Goal: Task Accomplishment & Management: Use online tool/utility

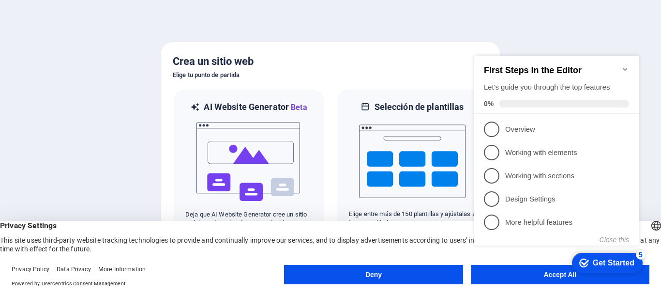
click at [511, 276] on div "checkmark Get Started 5 First Steps in the Editor Let's guide you through the t…" at bounding box center [559, 159] width 176 height 235
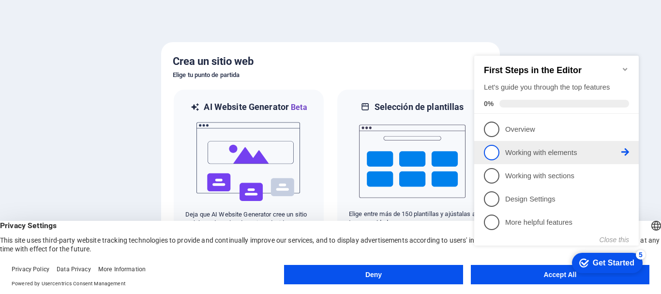
click at [508, 153] on p "Working with elements - incomplete" at bounding box center [564, 153] width 116 height 10
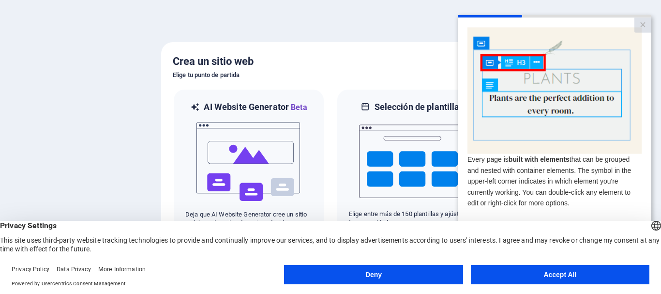
drag, startPoint x: 587, startPoint y: 276, endPoint x: 128, endPoint y: 260, distance: 459.3
click at [587, 276] on button "Accept All" at bounding box center [560, 274] width 179 height 19
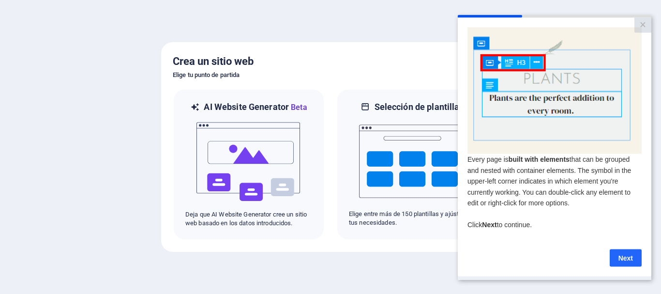
click at [628, 261] on link "Next" at bounding box center [626, 257] width 32 height 17
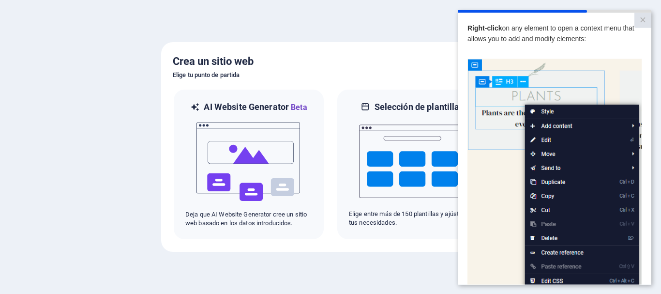
click at [507, 186] on img at bounding box center [555, 196] width 174 height 275
click at [545, 132] on img at bounding box center [555, 196] width 174 height 275
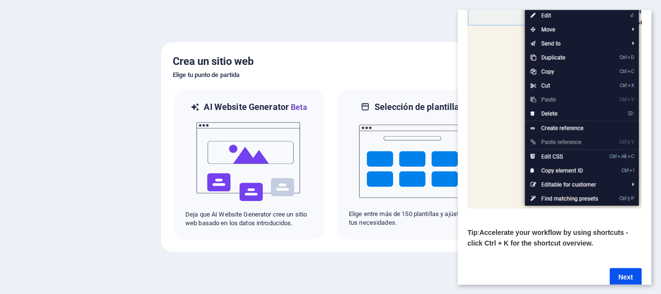
scroll to position [145, 0]
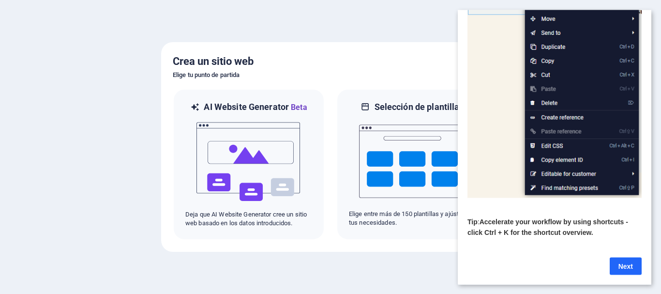
click at [626, 262] on link "Next" at bounding box center [626, 265] width 32 height 17
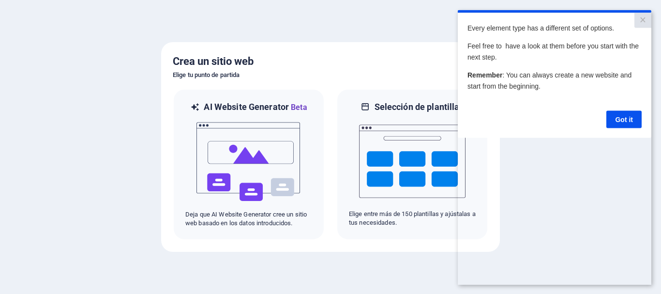
scroll to position [0, 0]
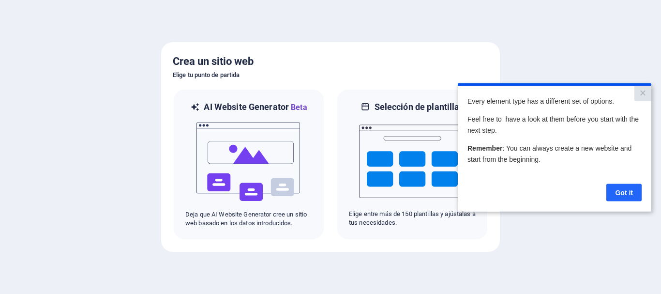
click at [620, 186] on link "Got it" at bounding box center [624, 192] width 35 height 17
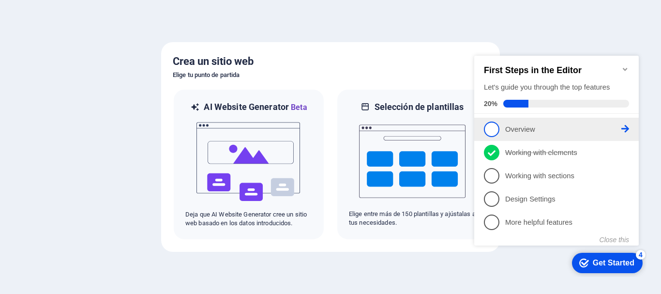
click at [492, 123] on span "1" at bounding box center [491, 129] width 15 height 15
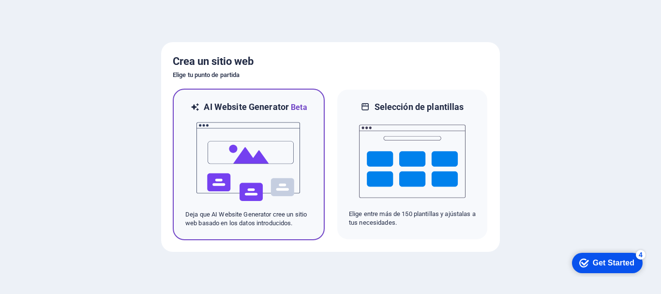
click at [224, 163] on img at bounding box center [249, 161] width 107 height 97
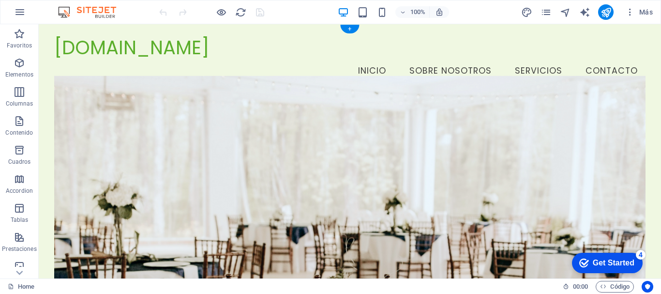
click at [309, 139] on figure at bounding box center [350, 191] width 592 height 231
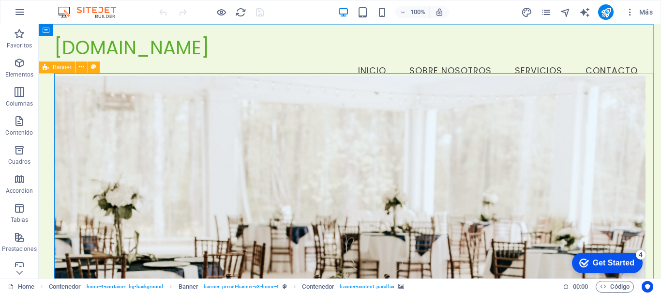
click at [66, 65] on span "Banner" at bounding box center [62, 67] width 19 height 6
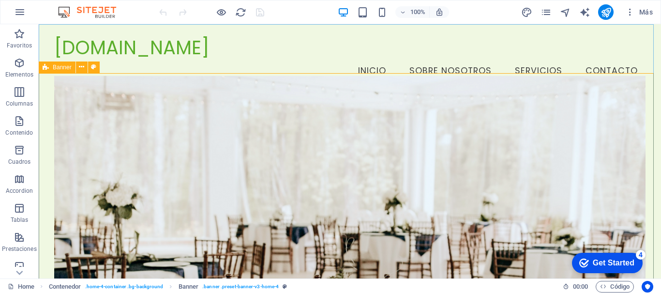
click at [67, 70] on span "Banner" at bounding box center [62, 67] width 19 height 6
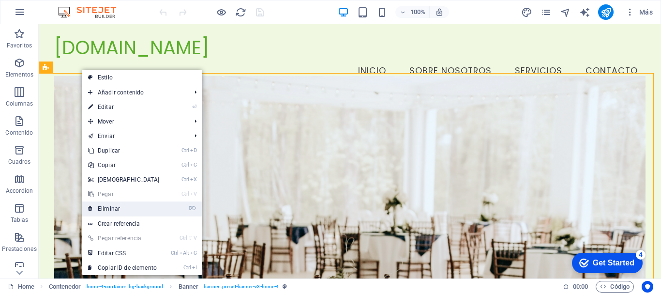
click at [110, 209] on link "⌦ Eliminar" at bounding box center [123, 208] width 83 height 15
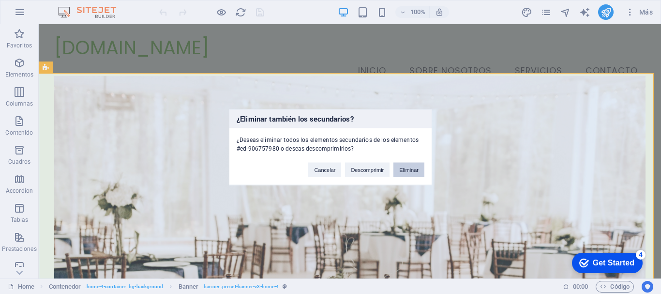
drag, startPoint x: 403, startPoint y: 167, endPoint x: 371, endPoint y: 165, distance: 32.5
click at [403, 167] on button "Eliminar" at bounding box center [409, 169] width 31 height 15
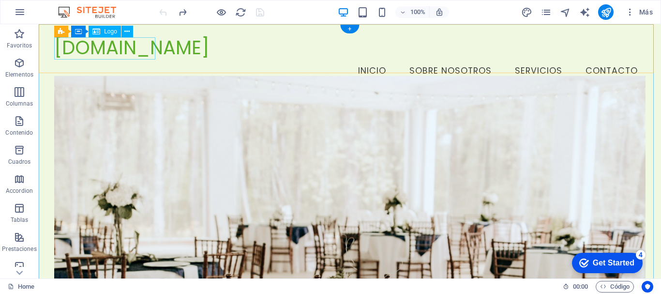
click at [98, 42] on div "[DOMAIN_NAME]" at bounding box center [350, 48] width 592 height 22
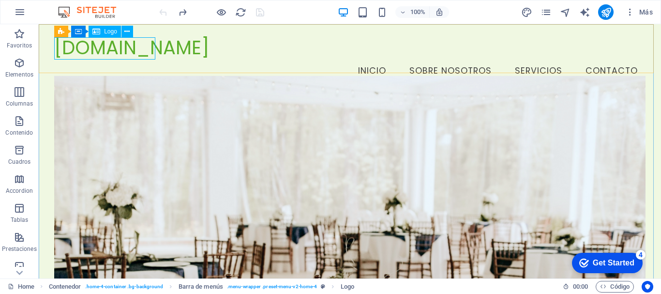
click at [114, 30] on span "Logo" at bounding box center [110, 32] width 13 height 6
click at [129, 32] on icon at bounding box center [126, 32] width 5 height 10
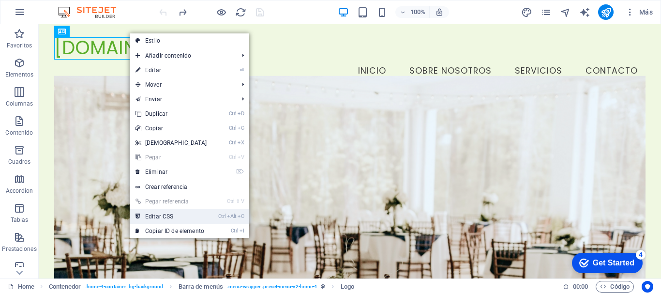
click at [175, 214] on link "Ctrl Alt C Editar CSS" at bounding box center [171, 216] width 83 height 15
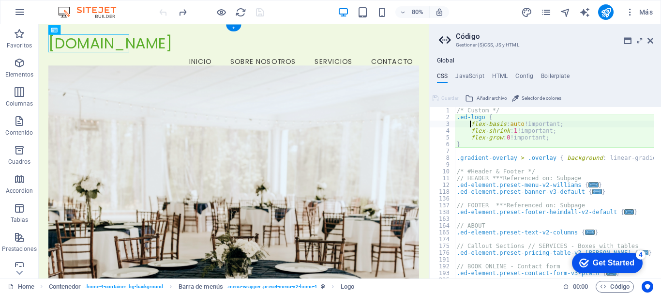
type textarea "flex-basis: auto!important;"
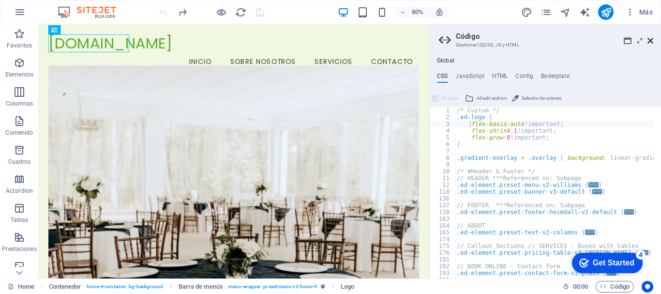
click at [651, 42] on icon at bounding box center [651, 41] width 6 height 8
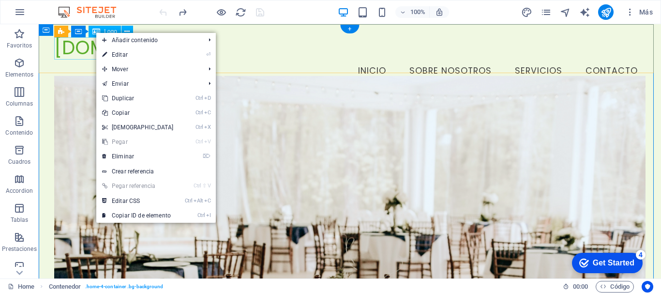
click at [73, 43] on div "[DOMAIN_NAME]" at bounding box center [350, 48] width 592 height 22
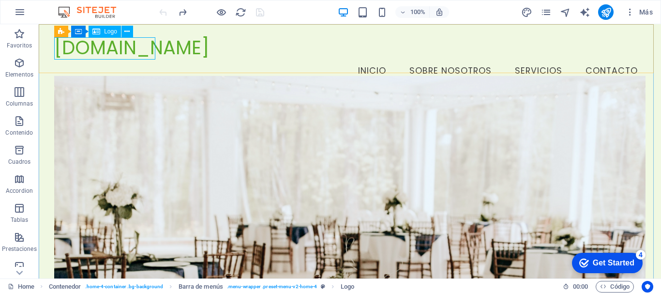
click at [107, 31] on span "Logo" at bounding box center [110, 32] width 13 height 6
click at [127, 34] on icon at bounding box center [126, 32] width 5 height 10
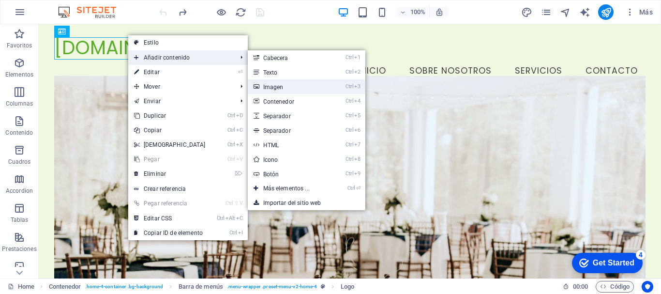
click at [263, 84] on link "Ctrl 3 Imagen" at bounding box center [288, 86] width 81 height 15
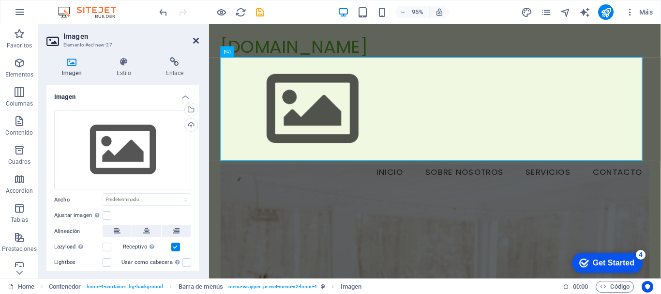
click at [195, 43] on icon at bounding box center [196, 41] width 6 height 8
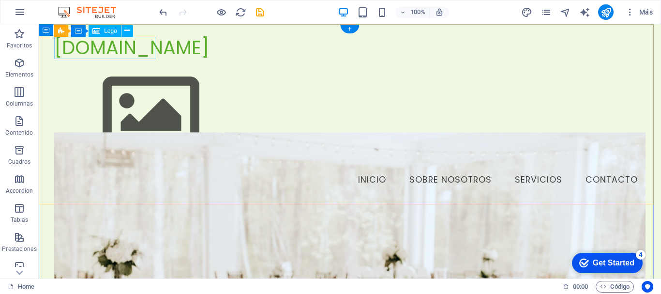
click at [141, 50] on div "[DOMAIN_NAME]" at bounding box center [350, 48] width 592 height 22
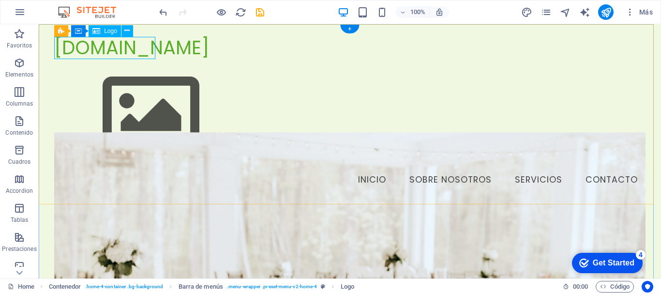
click at [138, 47] on div "[DOMAIN_NAME]" at bounding box center [350, 48] width 592 height 22
click at [126, 30] on icon at bounding box center [126, 31] width 5 height 10
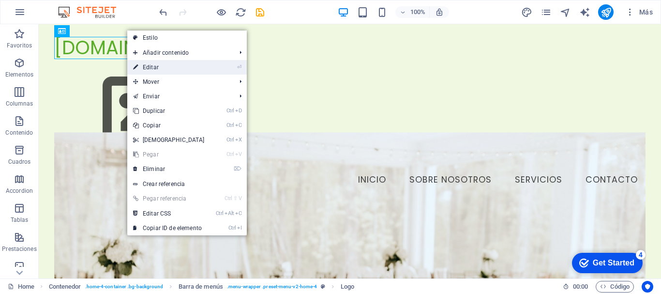
click at [156, 62] on link "⏎ Editar" at bounding box center [168, 67] width 83 height 15
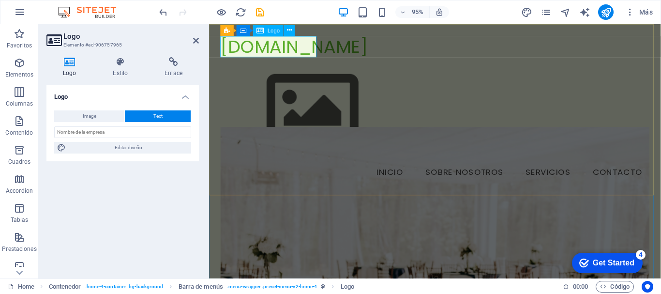
click at [289, 45] on div "[DOMAIN_NAME]" at bounding box center [447, 48] width 452 height 22
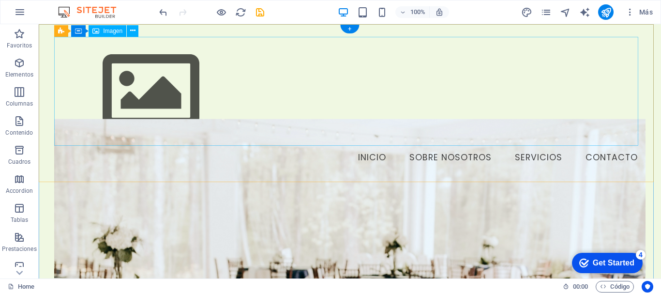
click at [169, 86] on figure at bounding box center [350, 91] width 592 height 109
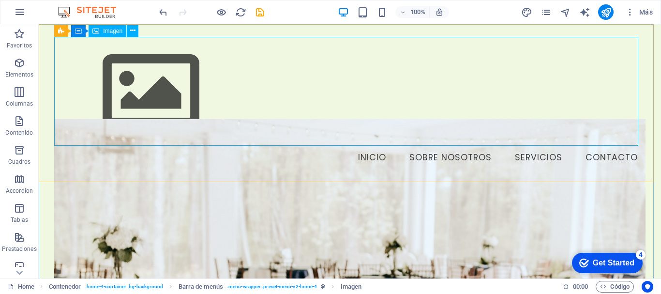
click at [115, 31] on span "Imagen" at bounding box center [112, 31] width 19 height 6
click at [136, 33] on button at bounding box center [133, 31] width 12 height 12
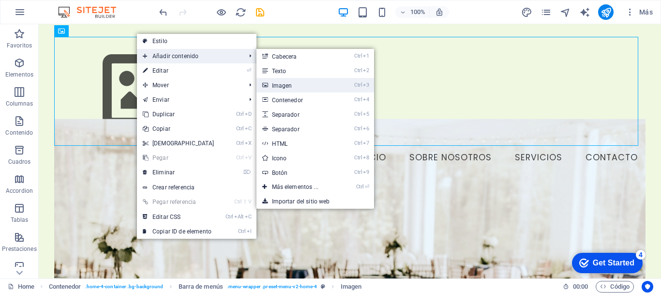
click at [284, 88] on link "Ctrl 3 Imagen" at bounding box center [297, 85] width 81 height 15
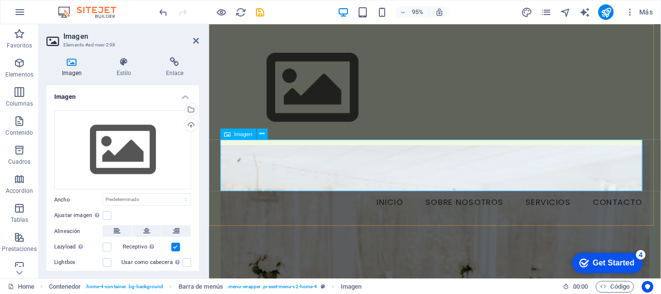
click at [242, 137] on span "Imagen" at bounding box center [243, 133] width 18 height 5
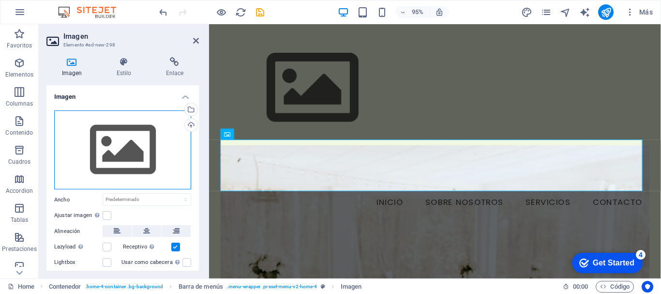
click at [116, 142] on div "Arrastra archivos aquí, haz clic para escoger archivos o selecciona archivos de…" at bounding box center [122, 149] width 137 height 79
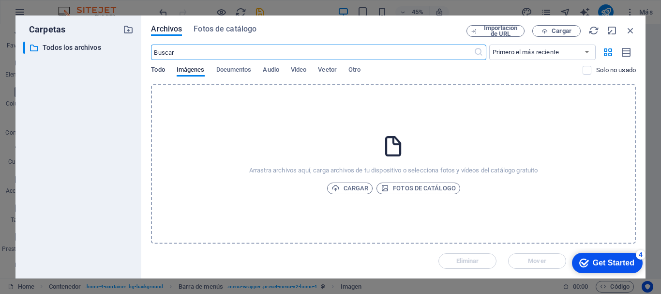
click at [161, 69] on span "Todo" at bounding box center [158, 71] width 14 height 14
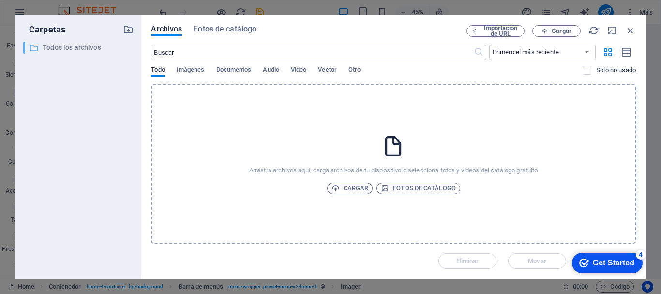
click at [77, 51] on p "Todos los archivos" at bounding box center [80, 47] width 74 height 11
